Goal: Participate in discussion

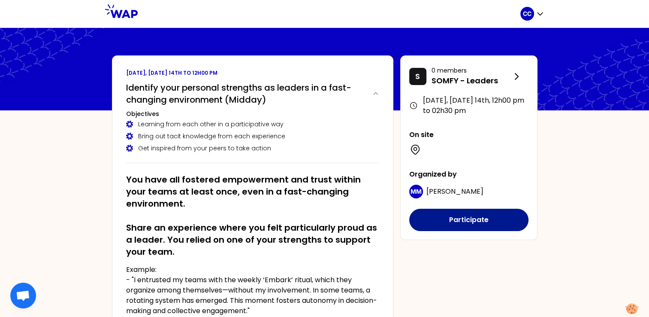
click at [458, 218] on button "Participate" at bounding box center [468, 219] width 119 height 22
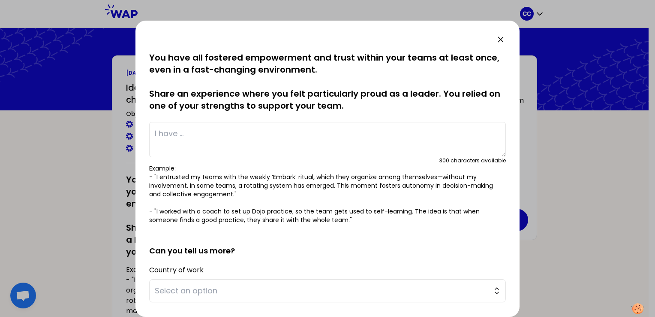
click at [602, 147] on div at bounding box center [327, 158] width 655 height 317
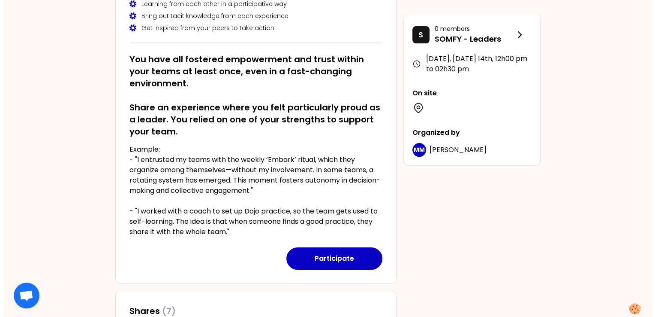
scroll to position [186, 0]
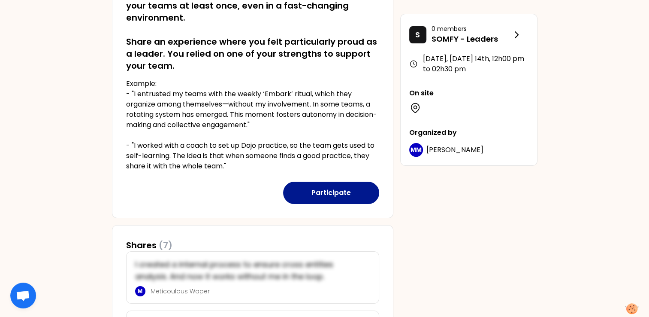
click at [309, 190] on button "Participate" at bounding box center [331, 192] width 96 height 22
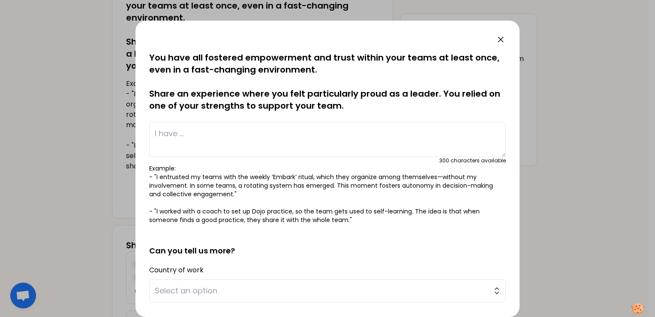
click at [232, 140] on textarea at bounding box center [327, 139] width 357 height 35
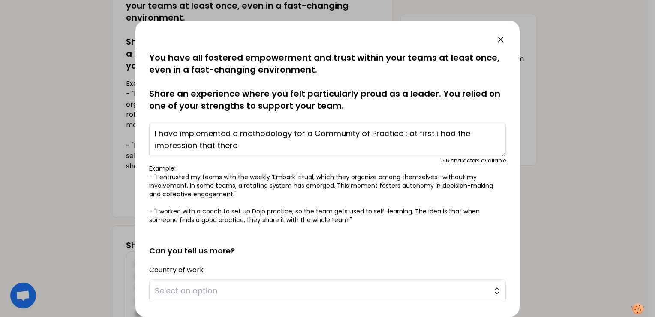
click at [285, 152] on textarea "I have implemented a methodology for a Community of Practice : at first i had t…" at bounding box center [327, 139] width 357 height 35
click at [313, 133] on textarea "I have implemented a methodology for a Community of Practice : at first i had t…" at bounding box center [327, 139] width 357 height 35
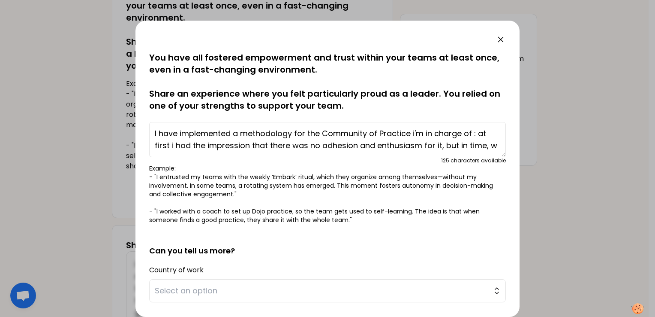
scroll to position [6, 0]
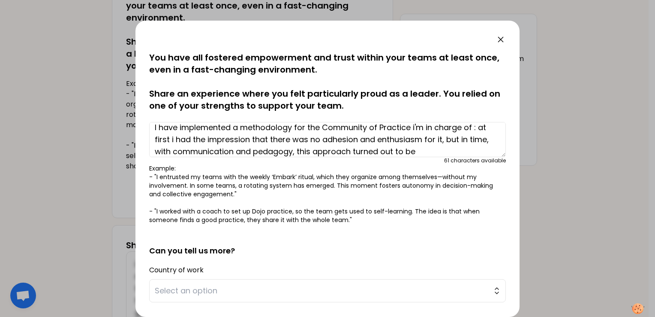
click at [235, 126] on textarea "I have implemented a methodology for the Community of Practice i'm in charge of…" at bounding box center [327, 139] width 357 height 35
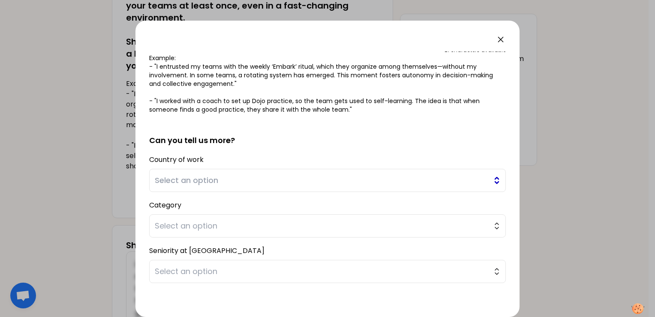
scroll to position [114, 0]
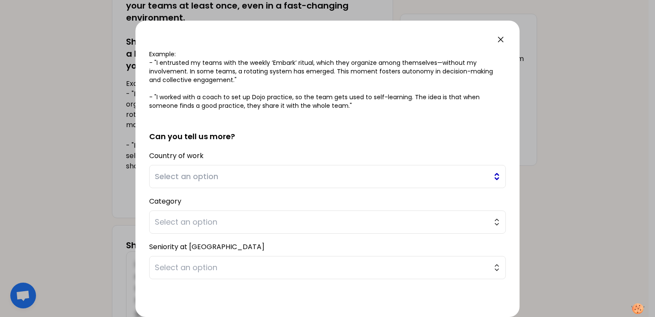
type textarea "I implemented and deployed a methodology for the Community of Practice i'm in c…"
click at [491, 176] on button "Select an option" at bounding box center [327, 176] width 357 height 23
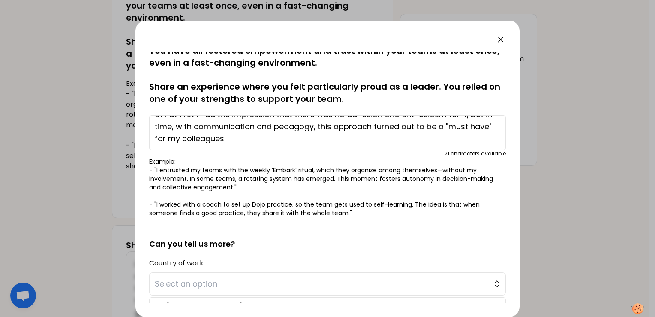
scroll to position [0, 0]
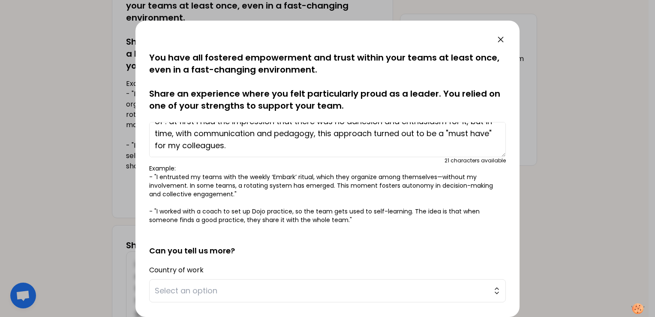
click at [303, 254] on h2 "Can you tell us more?" at bounding box center [327, 244] width 357 height 26
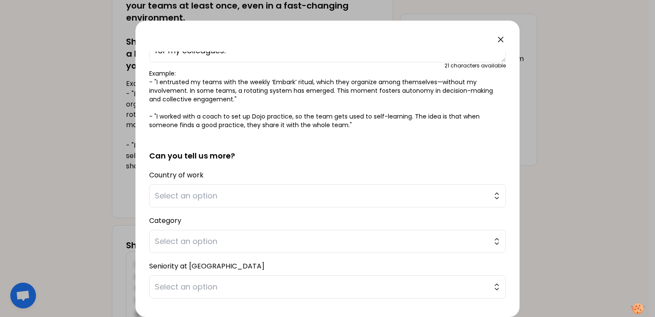
scroll to position [100, 0]
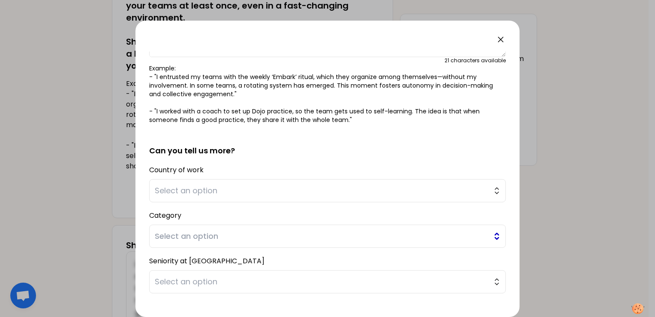
click at [493, 237] on button "Select an option" at bounding box center [327, 235] width 357 height 23
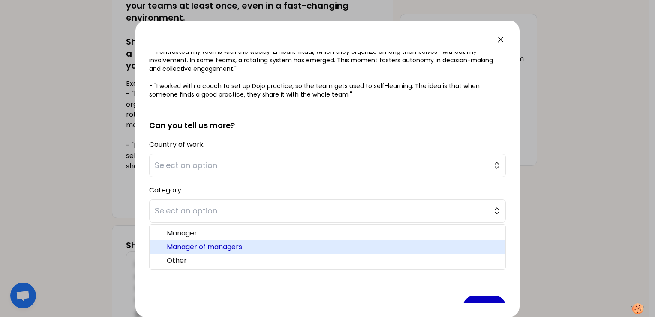
scroll to position [129, 0]
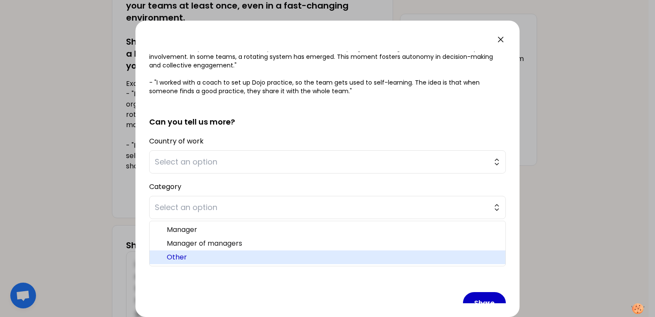
click at [186, 257] on span "Other" at bounding box center [333, 257] width 332 height 10
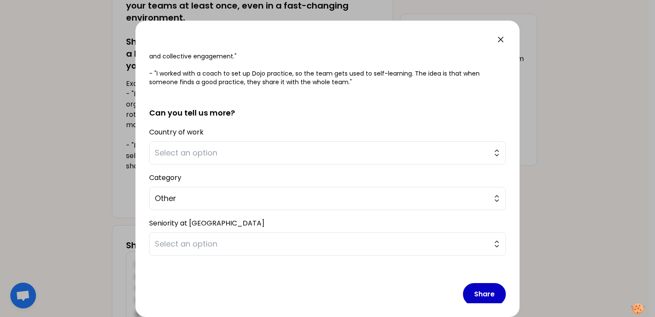
scroll to position [145, 0]
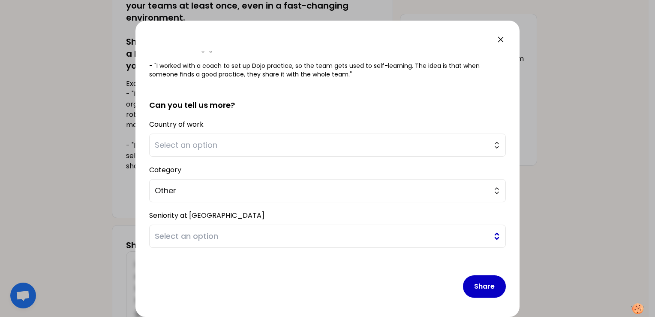
click at [489, 238] on button "Select an option" at bounding box center [327, 235] width 357 height 23
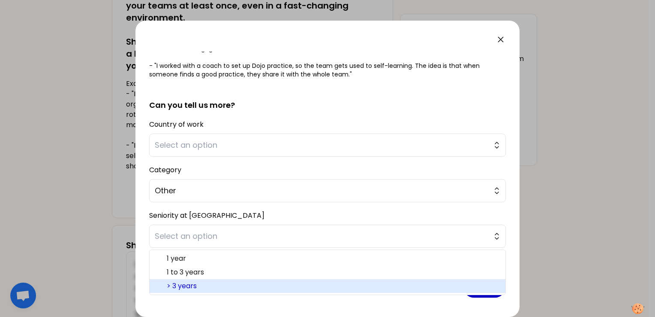
click at [181, 285] on span "> 3 years" at bounding box center [333, 286] width 332 height 10
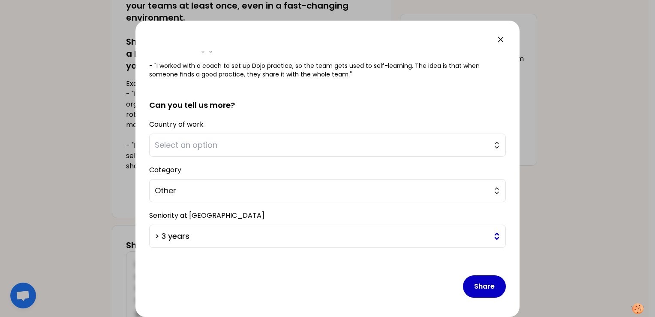
scroll to position [131, 0]
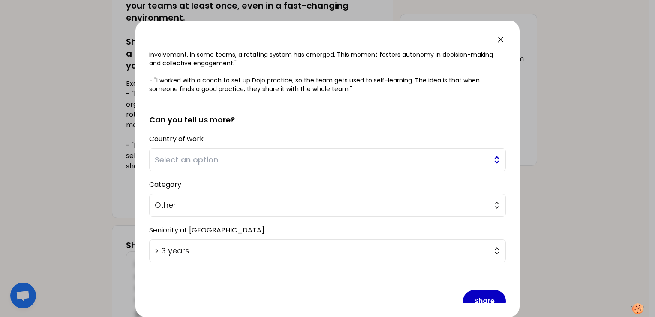
click at [492, 161] on button "Select an option" at bounding box center [327, 159] width 357 height 23
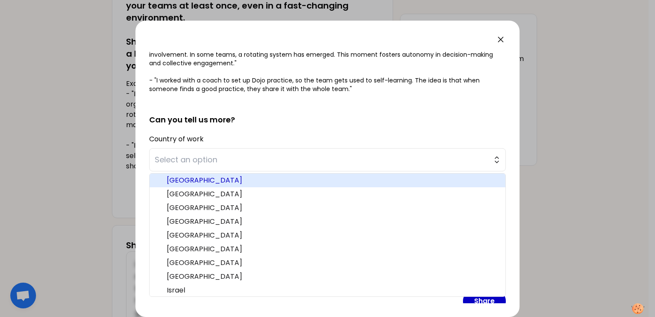
scroll to position [57, 0]
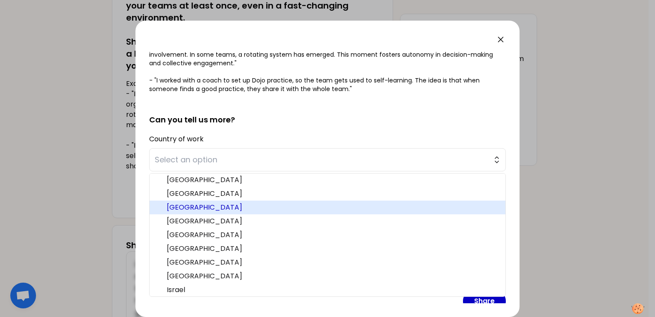
click at [223, 208] on span "[GEOGRAPHIC_DATA]" at bounding box center [333, 207] width 332 height 10
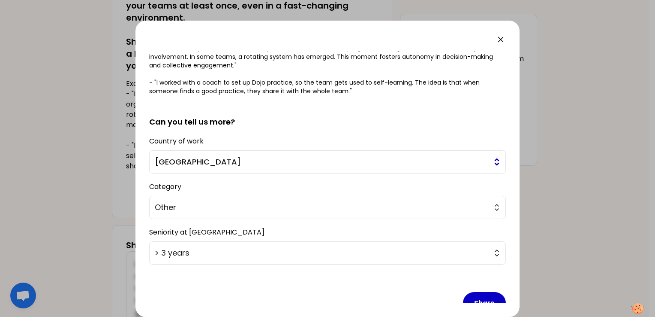
scroll to position [145, 0]
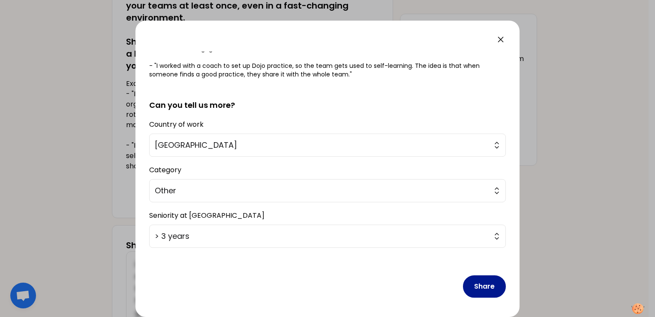
click at [472, 285] on button "Share" at bounding box center [484, 286] width 43 height 22
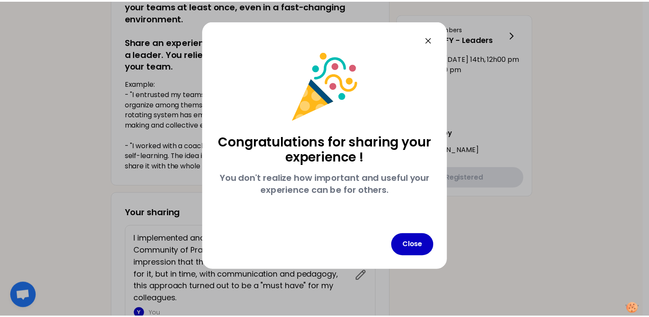
scroll to position [0, 0]
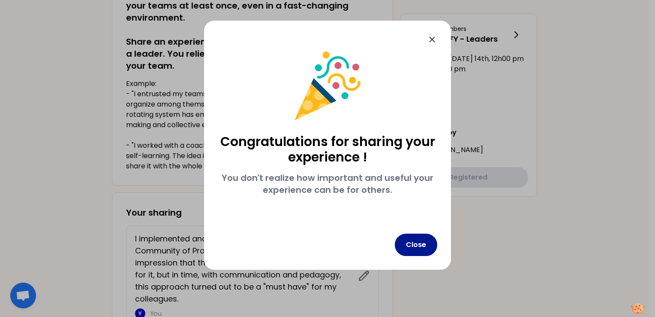
click at [423, 243] on button "Close" at bounding box center [416, 244] width 42 height 22
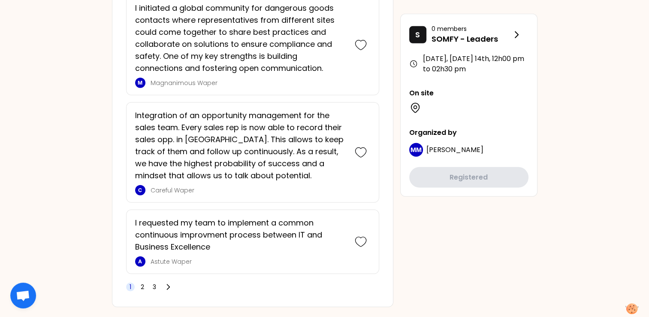
scroll to position [2303, 0]
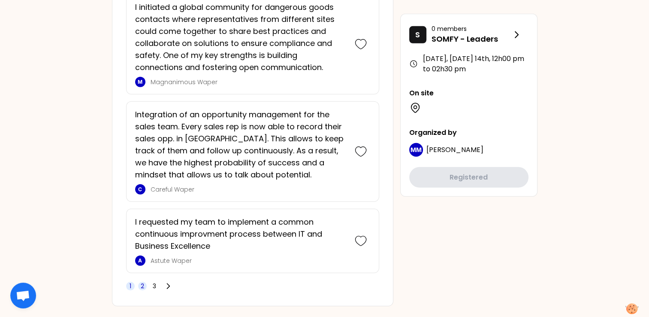
click at [143, 281] on span "2" at bounding box center [142, 285] width 3 height 9
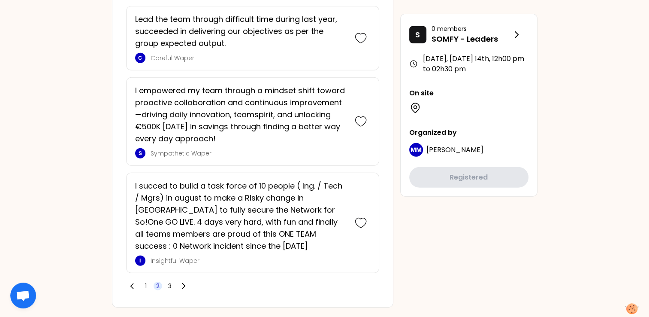
scroll to position [2184, 0]
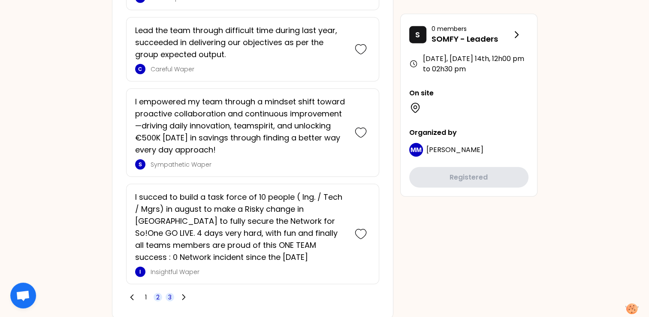
click at [173, 293] on span "3" at bounding box center [170, 297] width 9 height 9
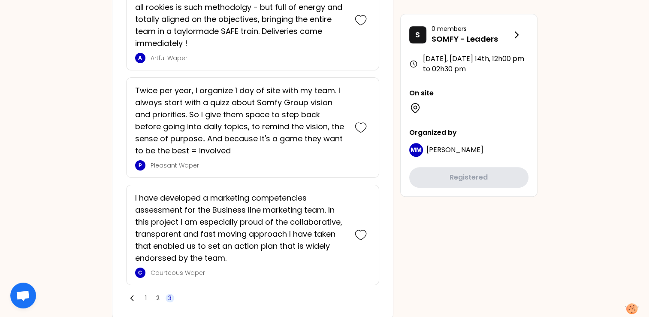
scroll to position [830, 0]
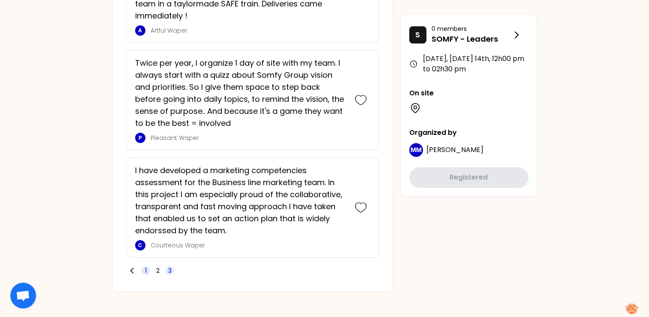
click at [145, 270] on span "1" at bounding box center [146, 270] width 2 height 9
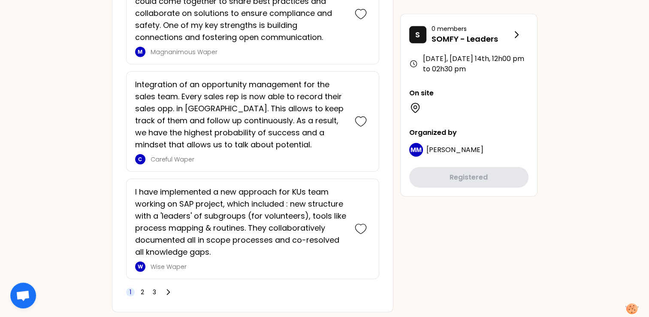
scroll to position [2339, 0]
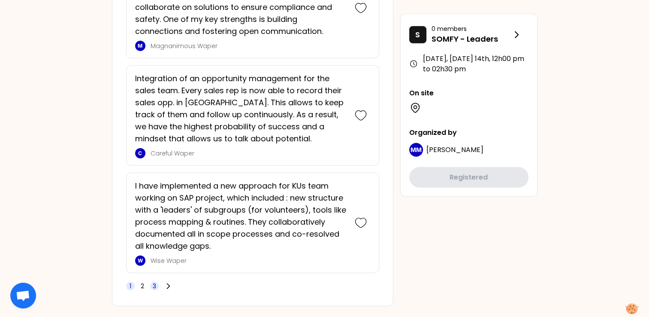
click at [153, 281] on span "3" at bounding box center [154, 285] width 3 height 9
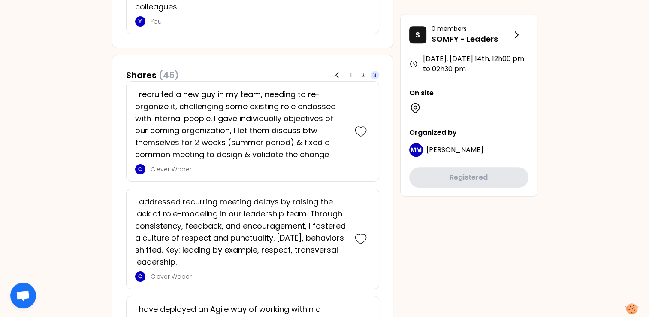
scroll to position [473, 0]
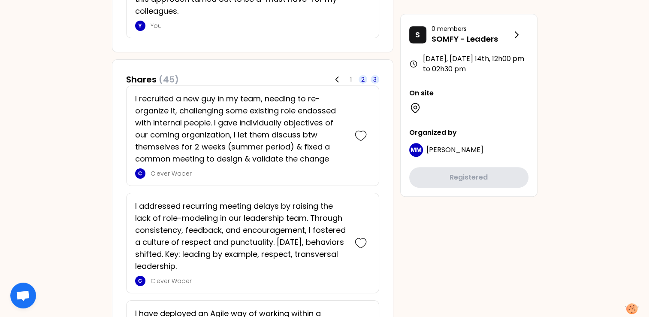
click at [361, 79] on span "2" at bounding box center [362, 79] width 3 height 9
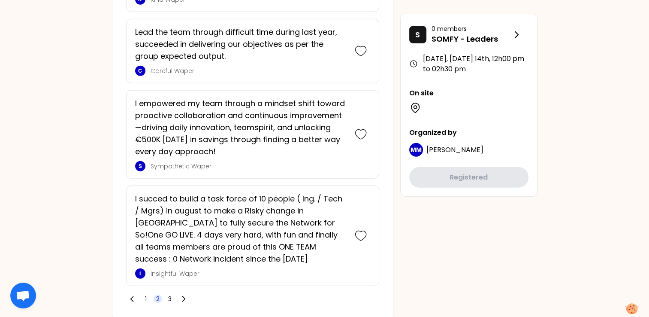
scroll to position [2184, 0]
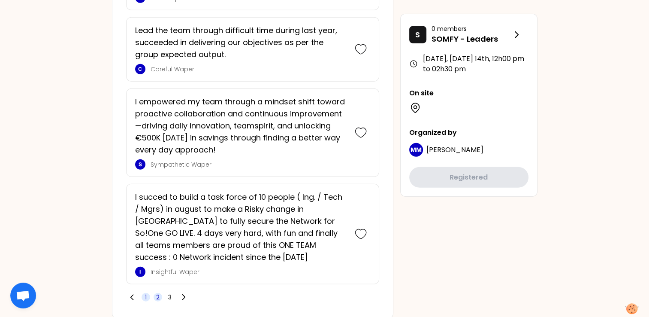
click at [147, 293] on span "1" at bounding box center [146, 297] width 9 height 9
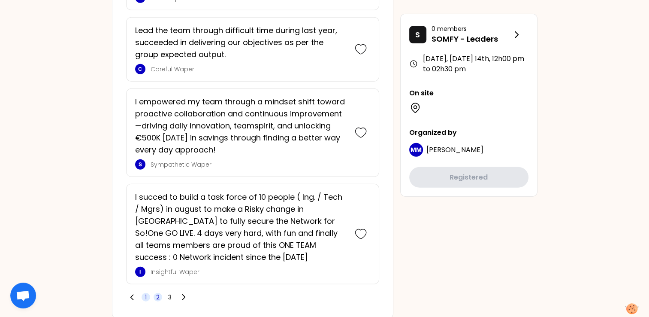
click at [142, 293] on span "1" at bounding box center [146, 297] width 9 height 9
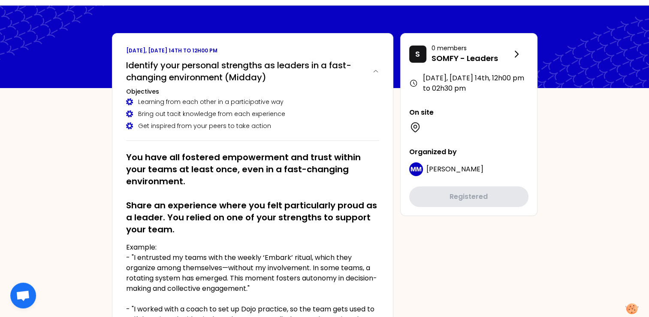
scroll to position [0, 0]
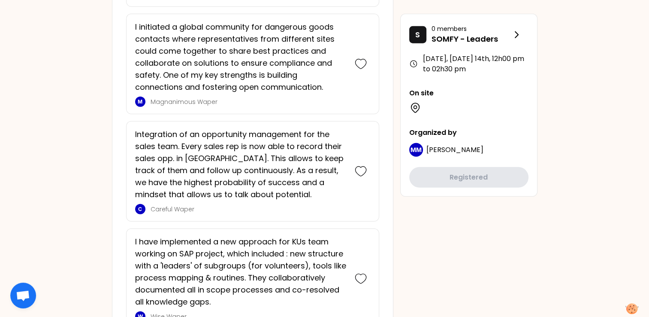
scroll to position [2339, 0]
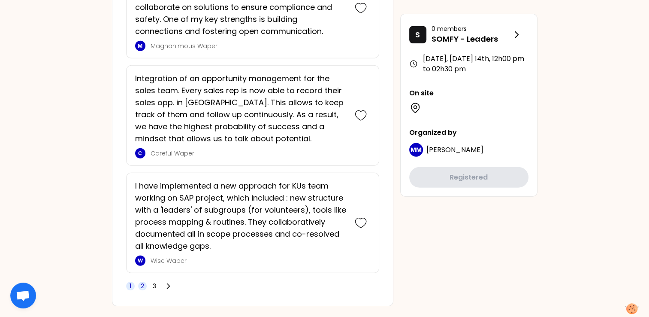
click at [145, 281] on span "2" at bounding box center [142, 285] width 9 height 9
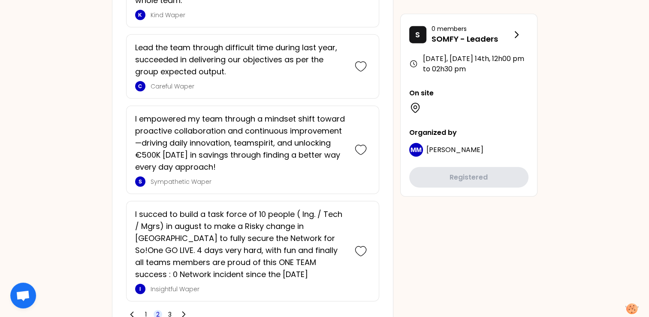
scroll to position [2184, 0]
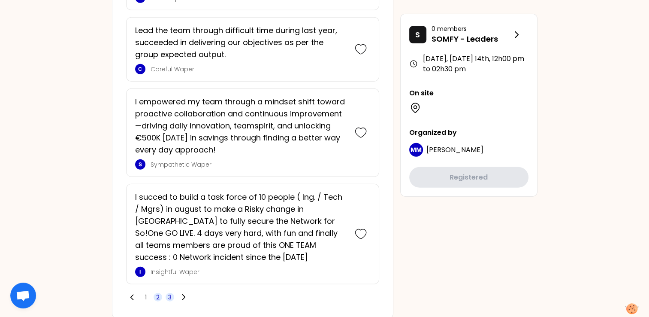
click at [172, 293] on span "3" at bounding box center [170, 297] width 9 height 9
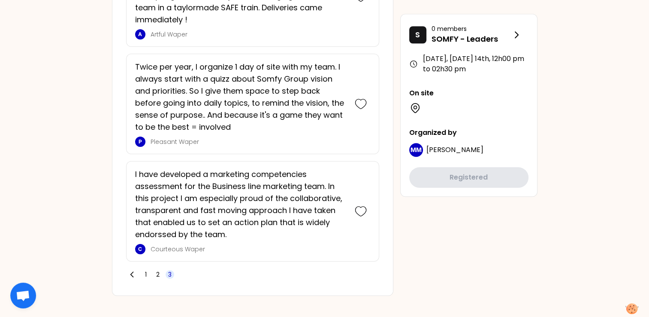
scroll to position [830, 0]
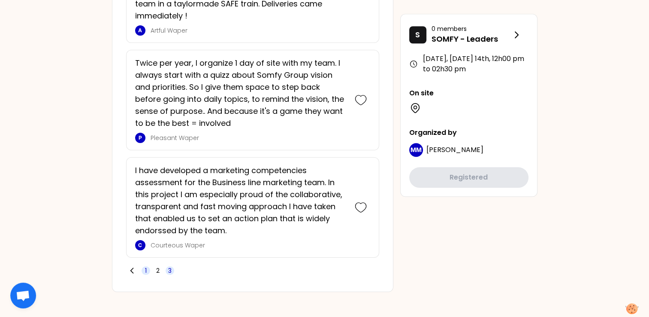
click at [146, 267] on span "1" at bounding box center [146, 270] width 9 height 9
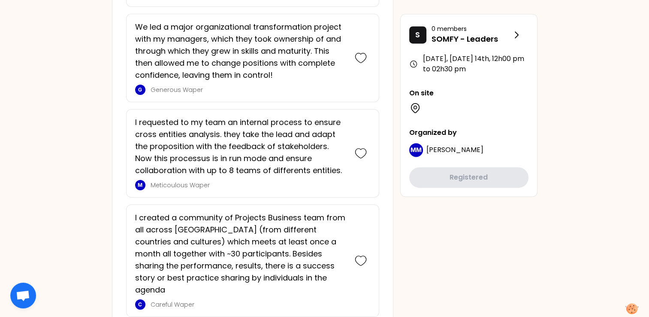
scroll to position [1364, 0]
